Goal: Navigation & Orientation: Find specific page/section

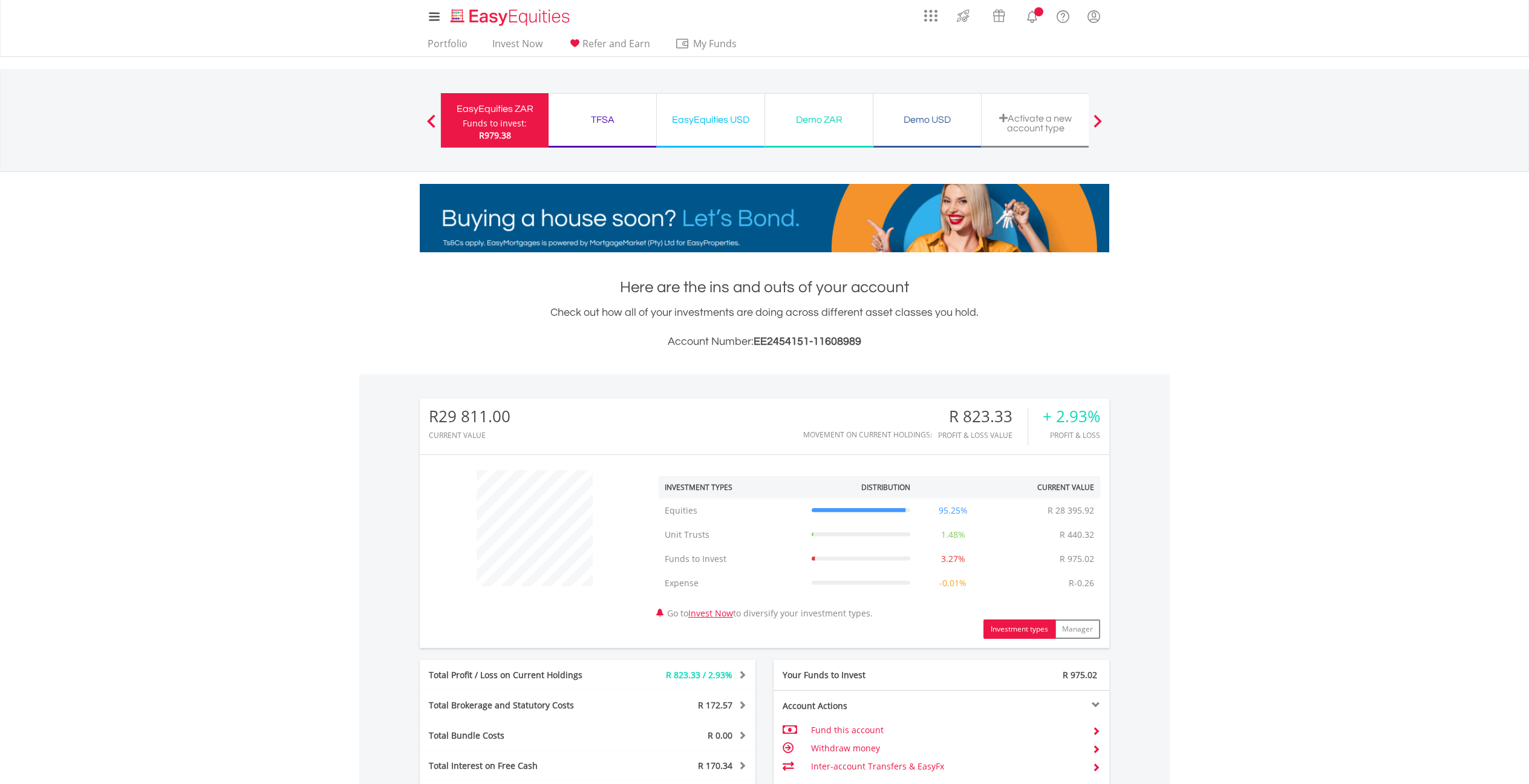
scroll to position [116, 229]
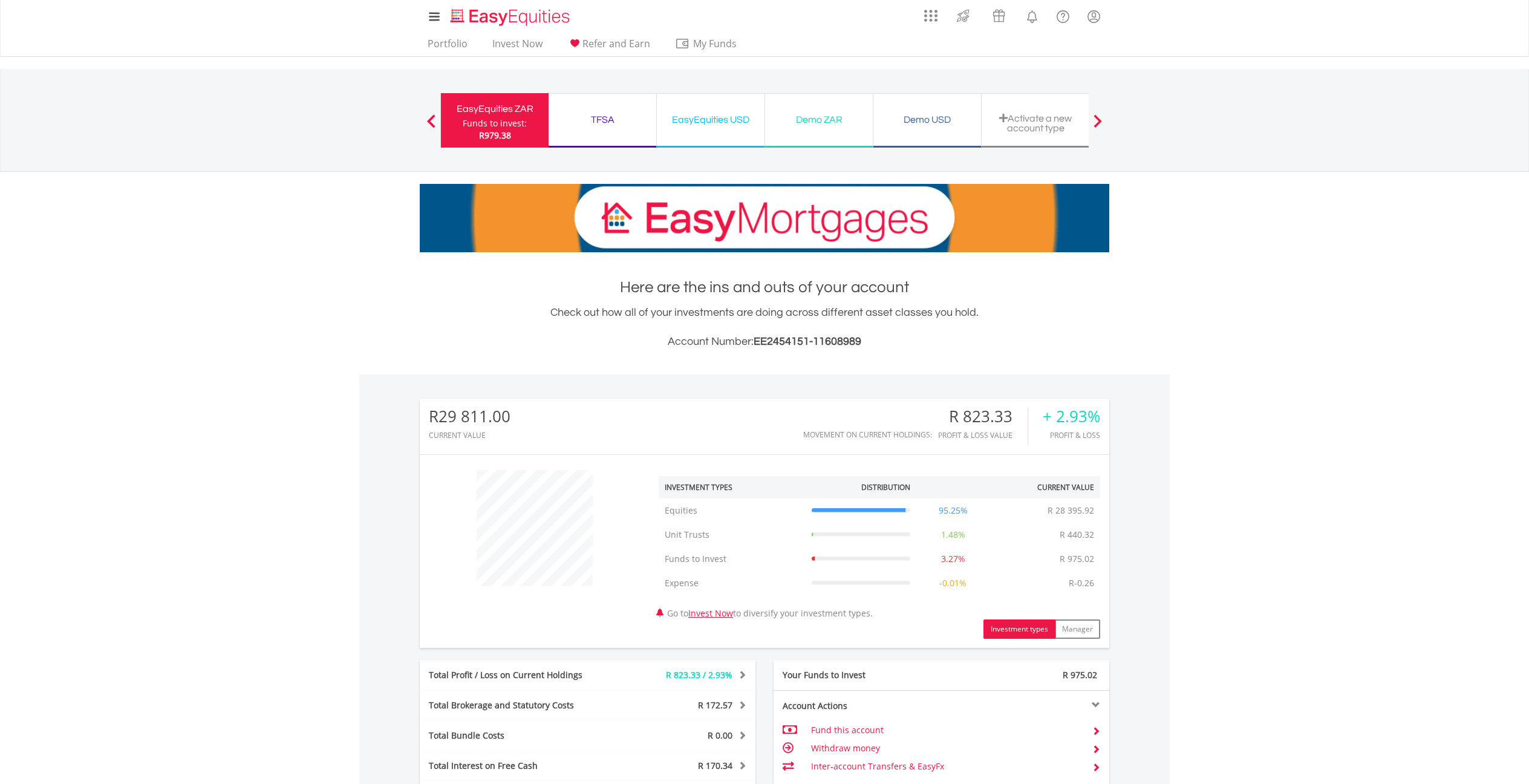
click at [832, 126] on div "Demo ZAR" at bounding box center [819, 120] width 93 height 17
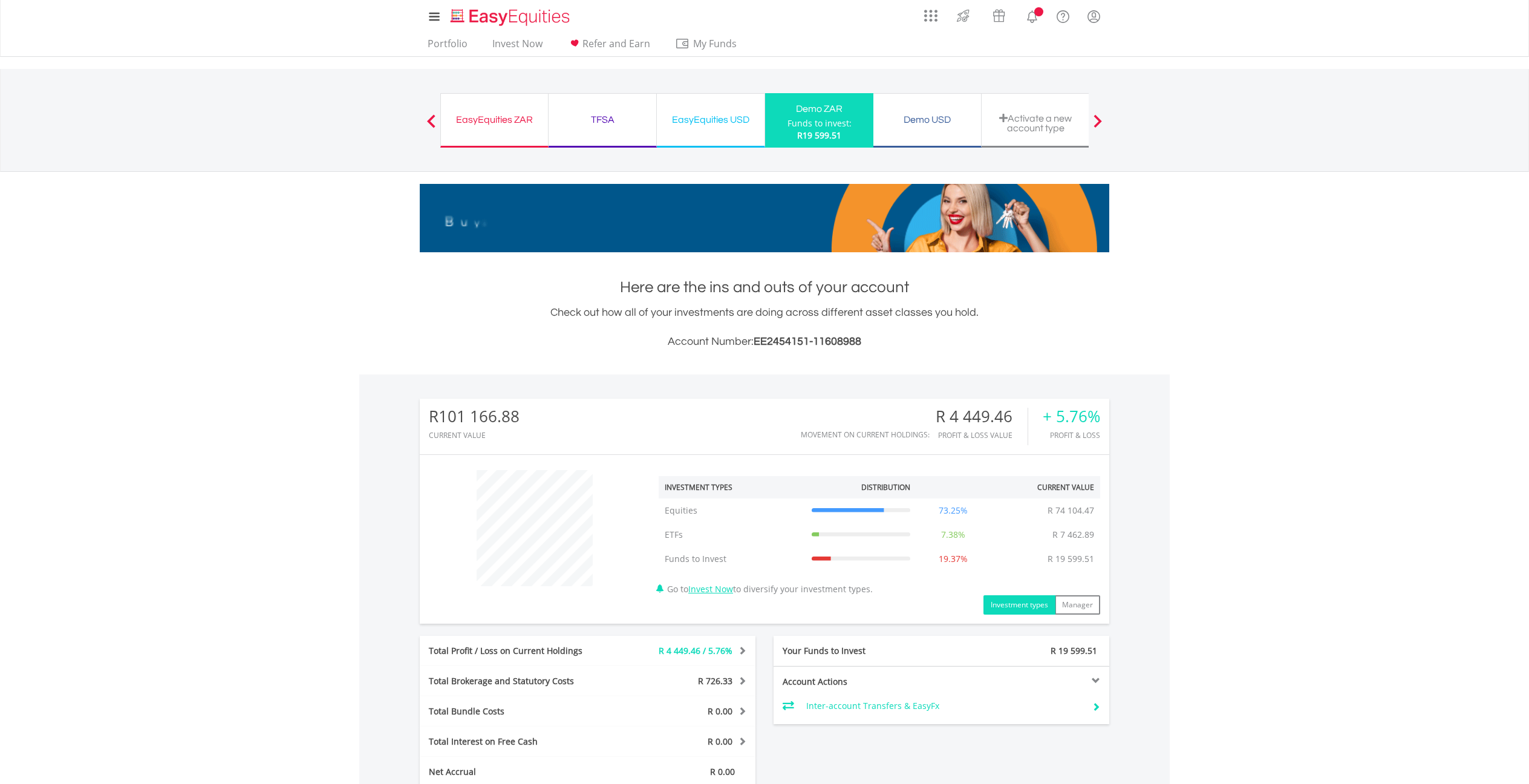
scroll to position [116, 229]
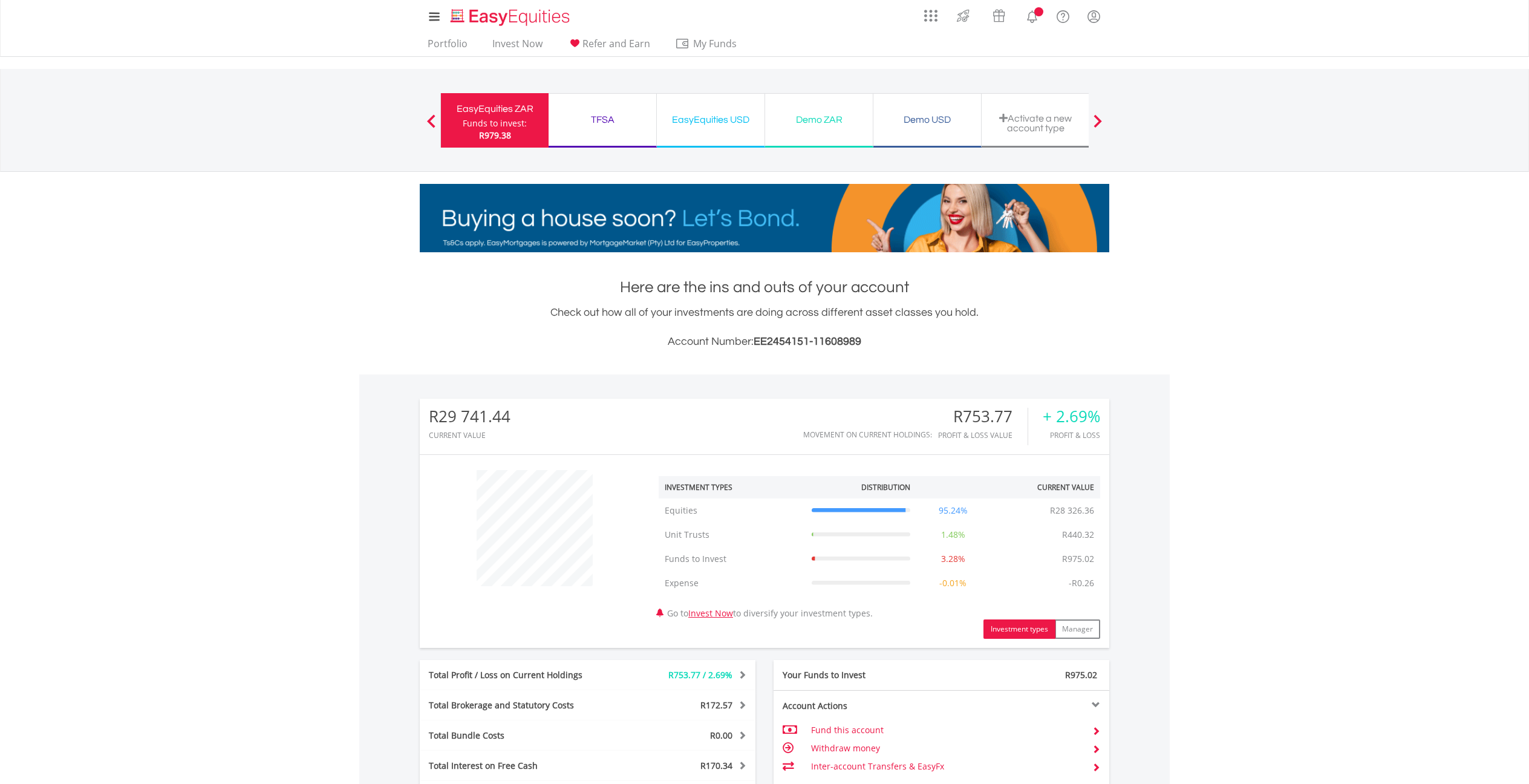
scroll to position [116, 229]
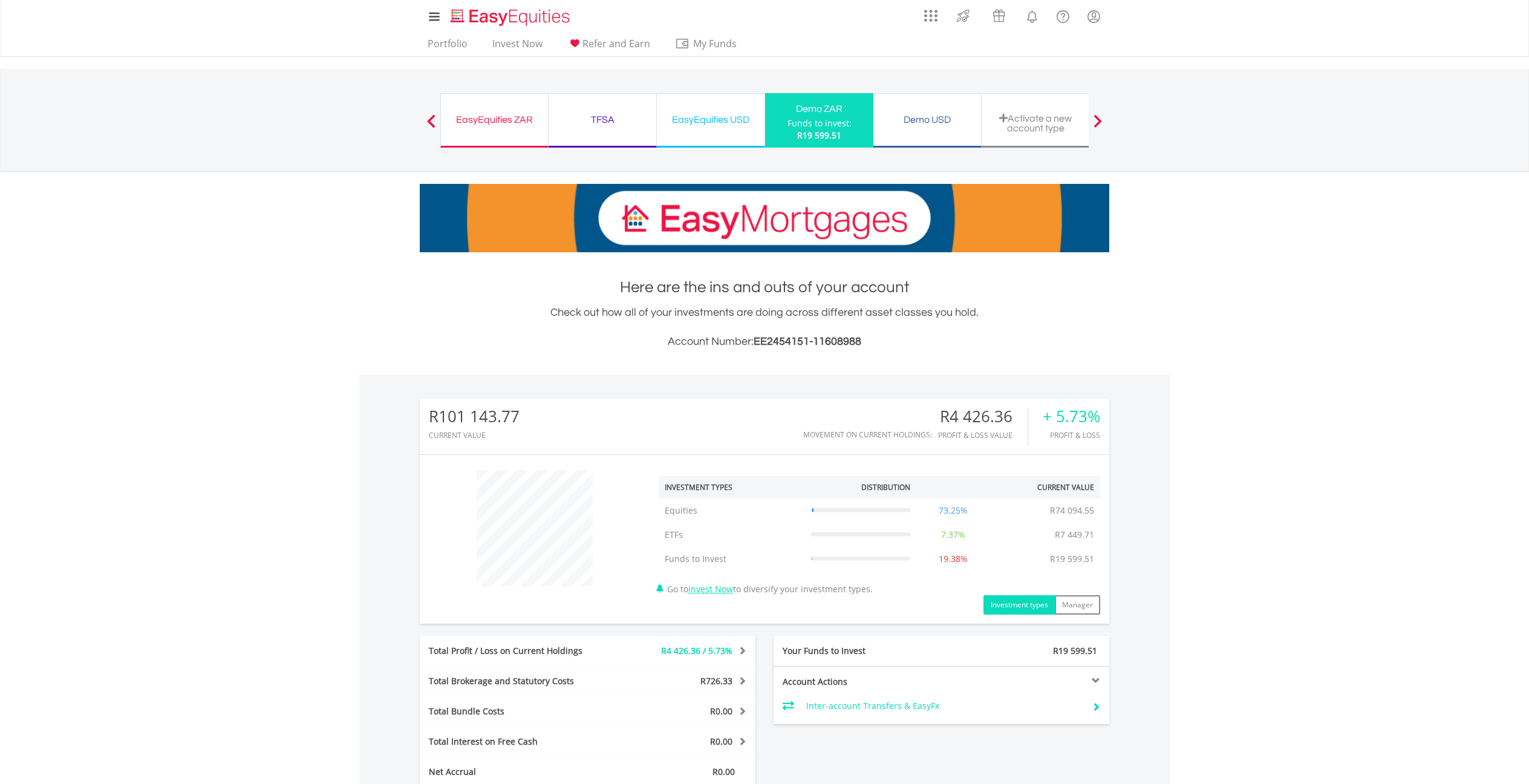
scroll to position [116, 229]
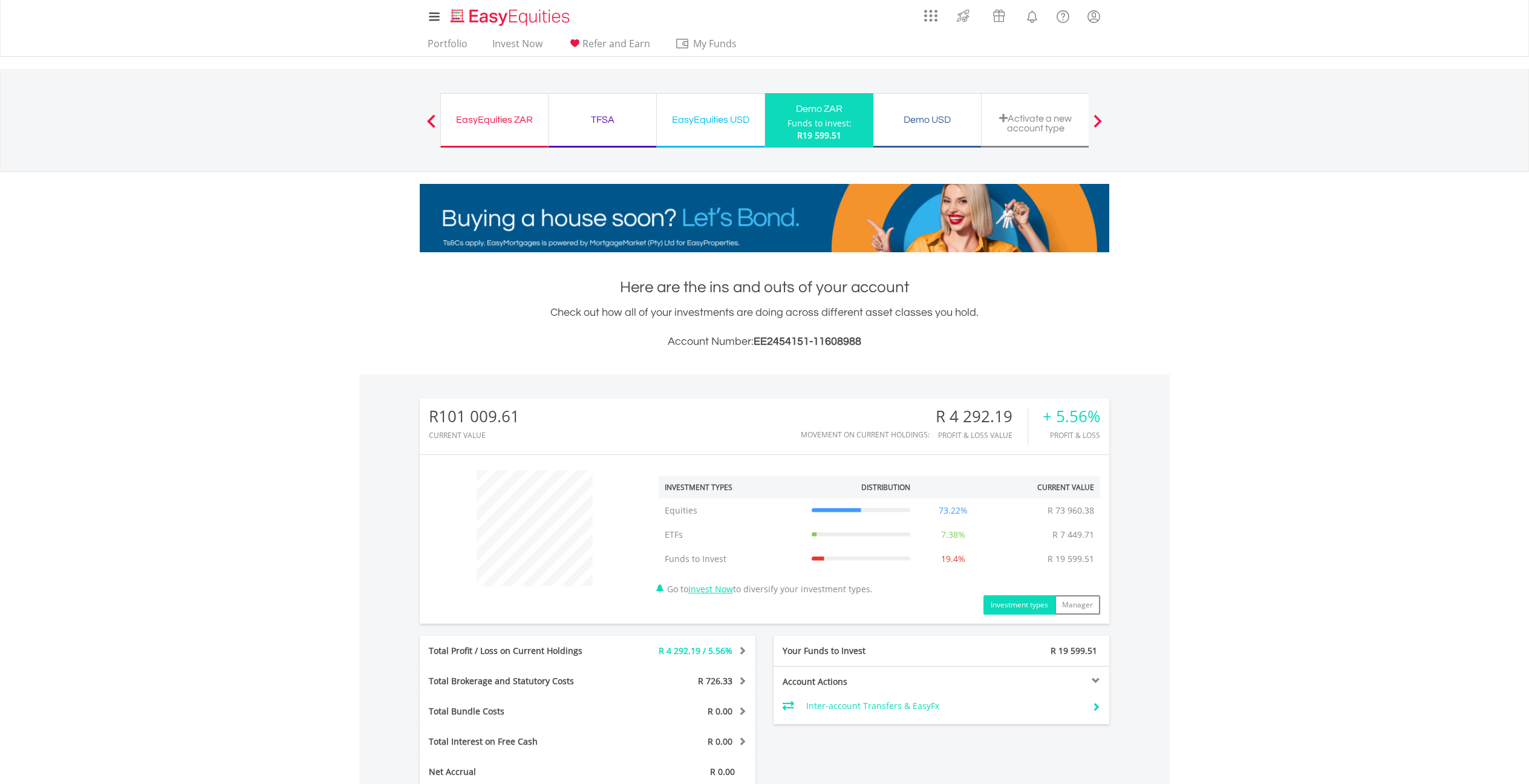
scroll to position [116, 229]
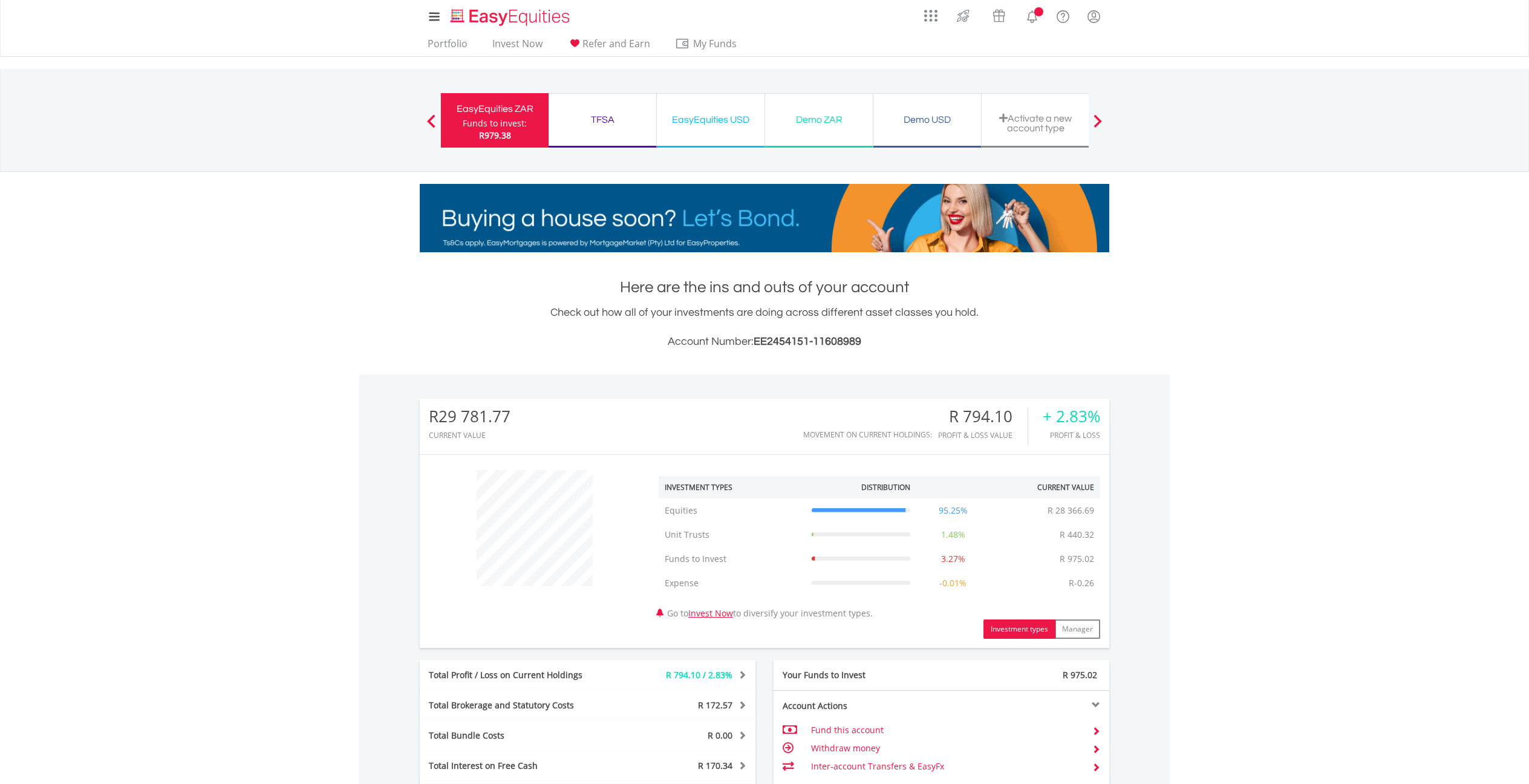
scroll to position [116, 229]
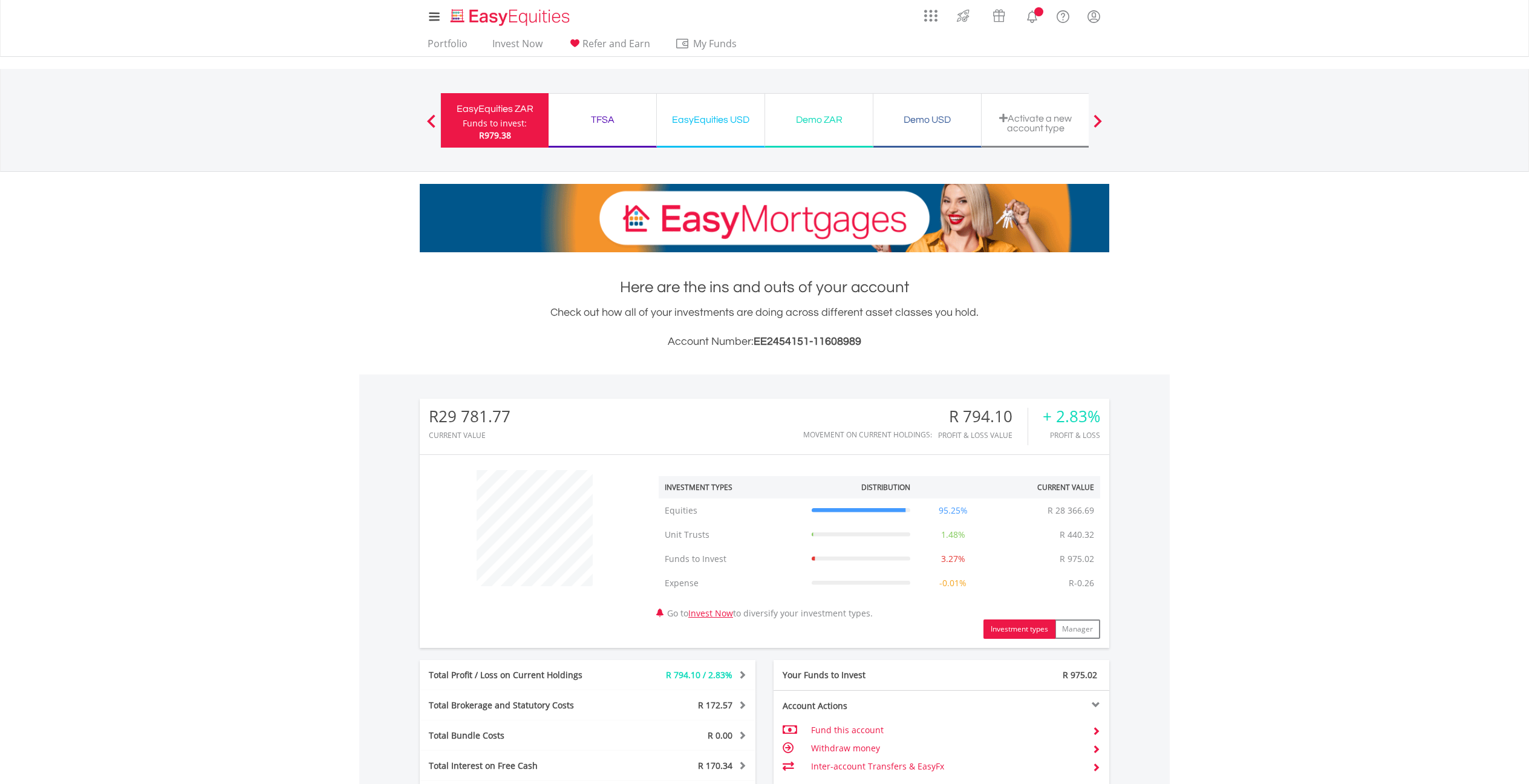
click at [804, 128] on div "Demo ZAR" at bounding box center [819, 120] width 93 height 17
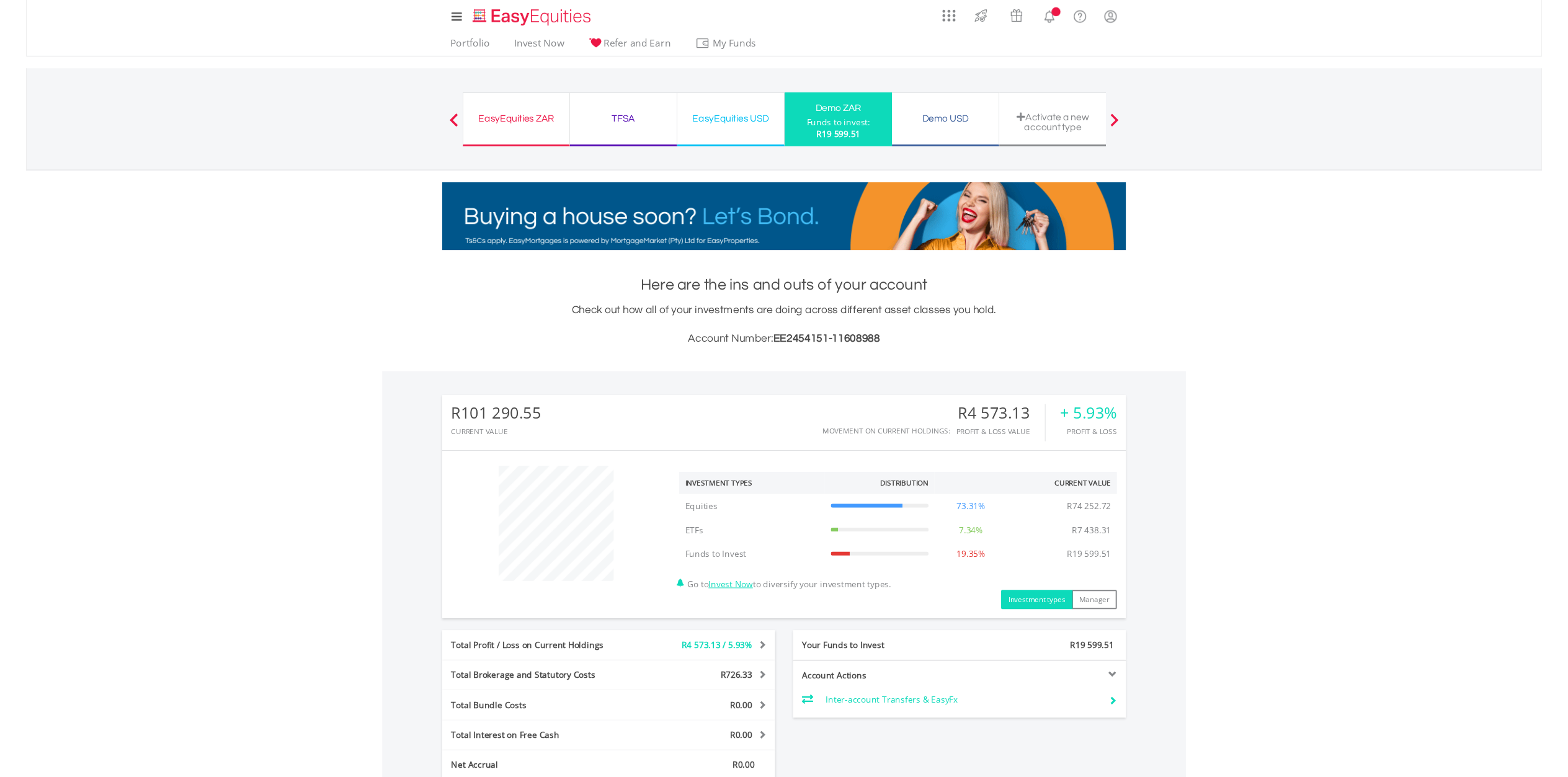
scroll to position [119, 235]
